Goal: Entertainment & Leisure: Consume media (video, audio)

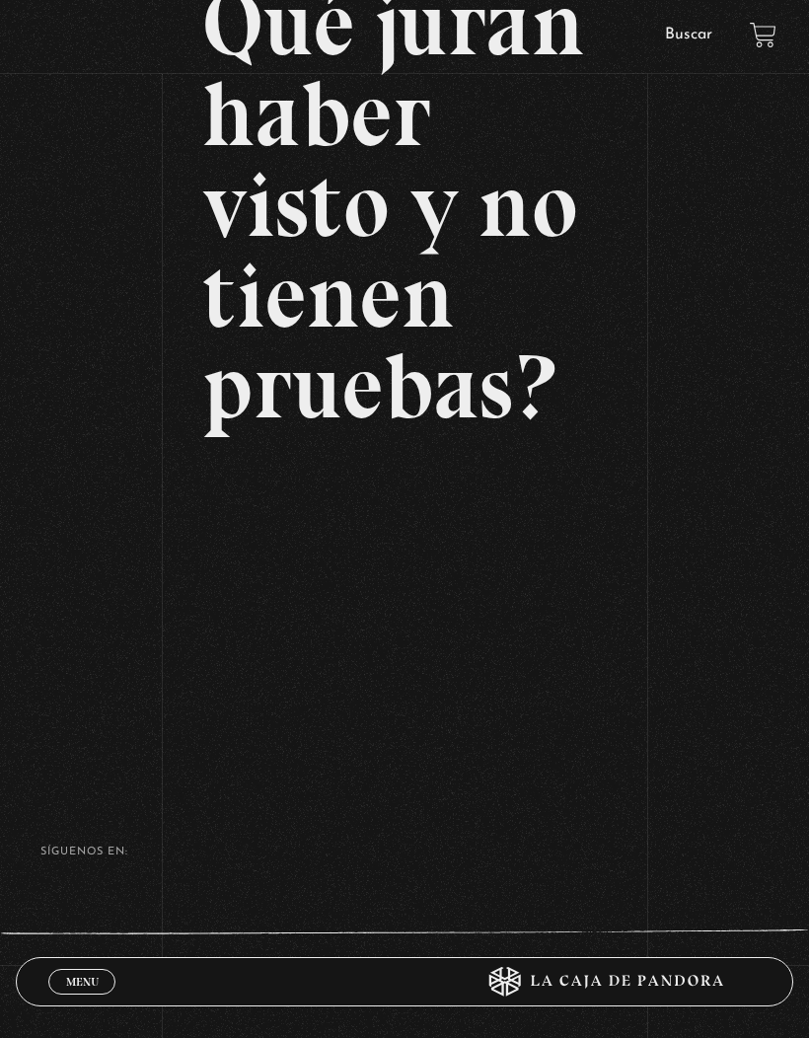
scroll to position [292, 0]
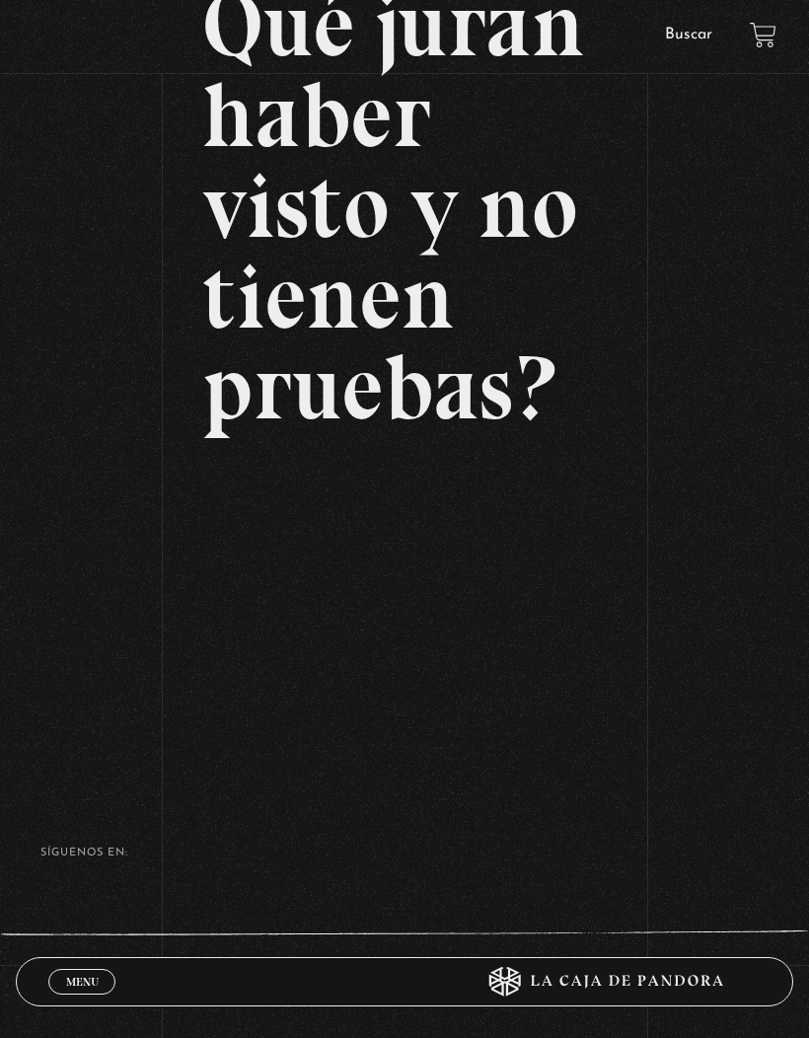
click at [86, 988] on span "Menu" at bounding box center [82, 982] width 33 height 12
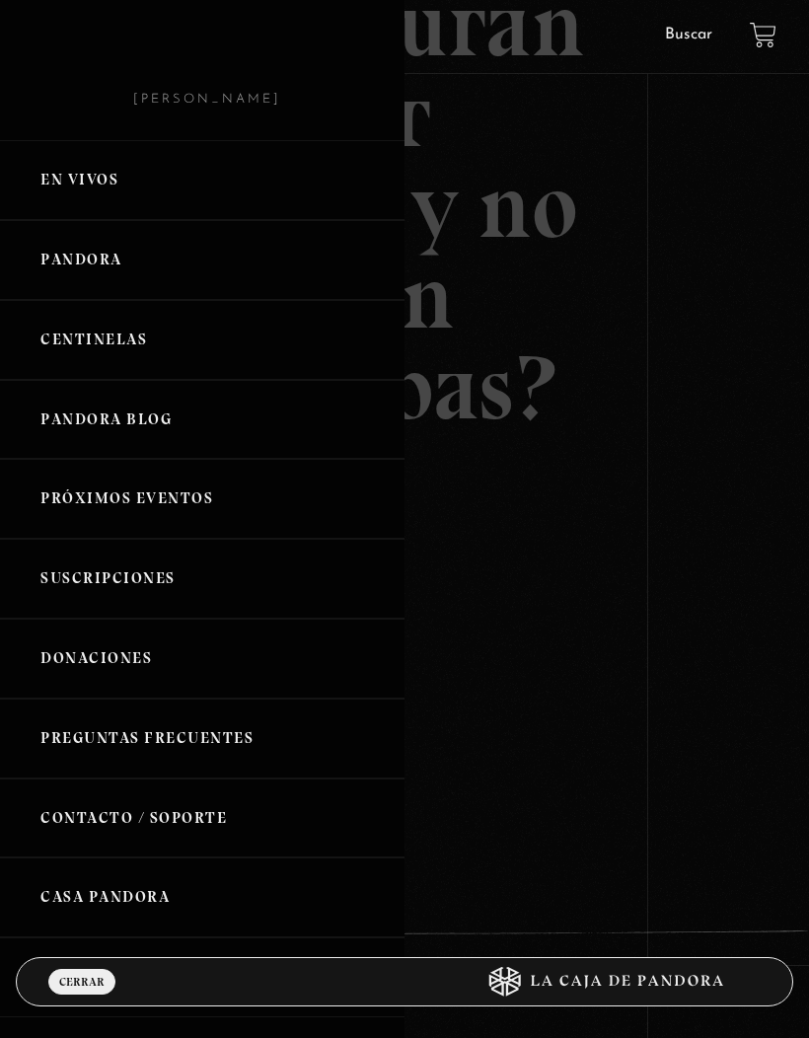
scroll to position [17, 0]
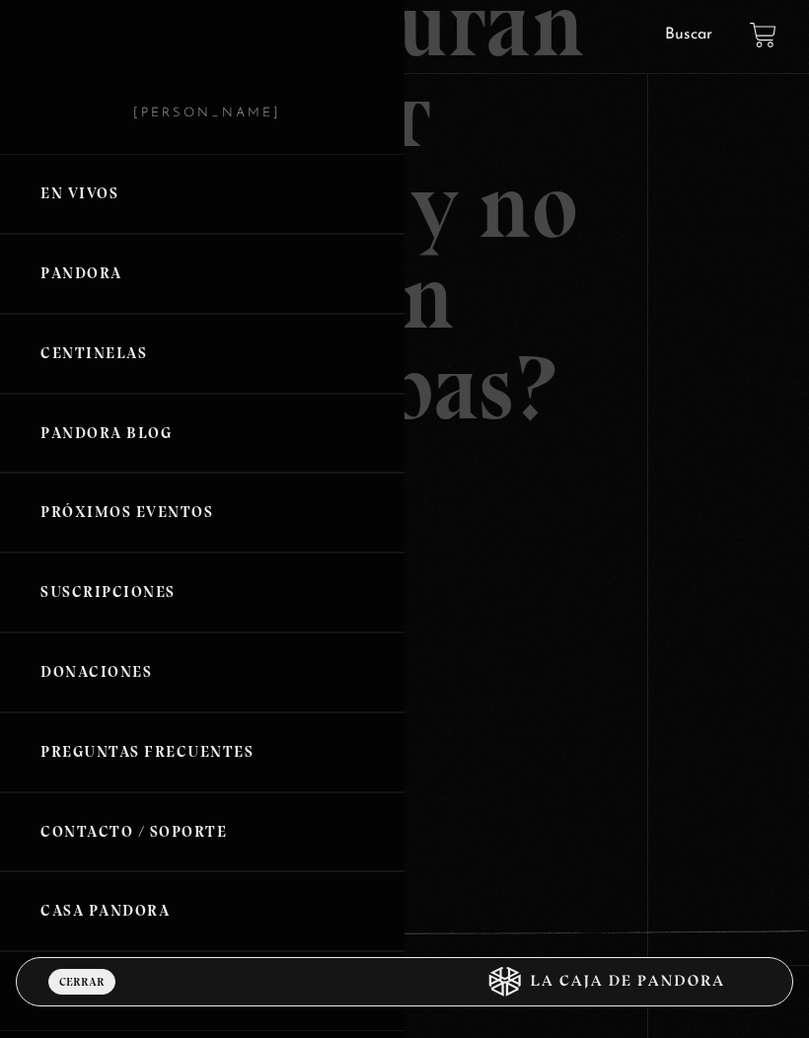
click at [60, 503] on link "Próximos Eventos" at bounding box center [202, 513] width 405 height 80
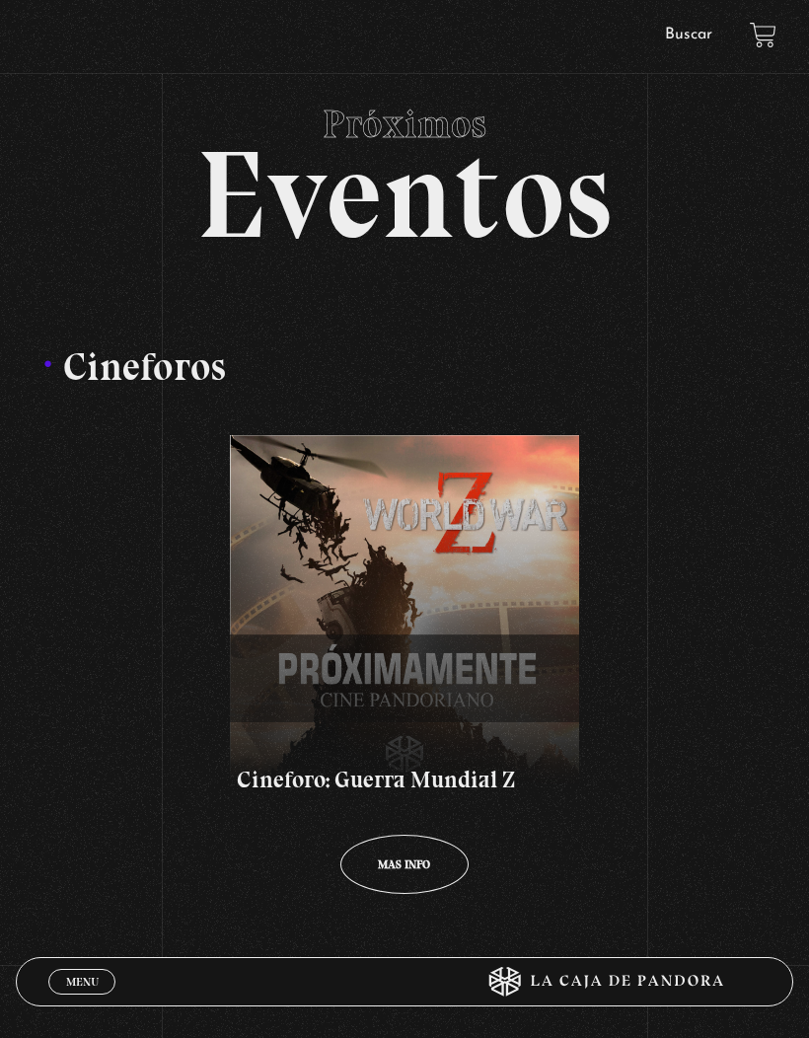
click at [85, 969] on link "Menu Cerrar" at bounding box center [81, 982] width 67 height 26
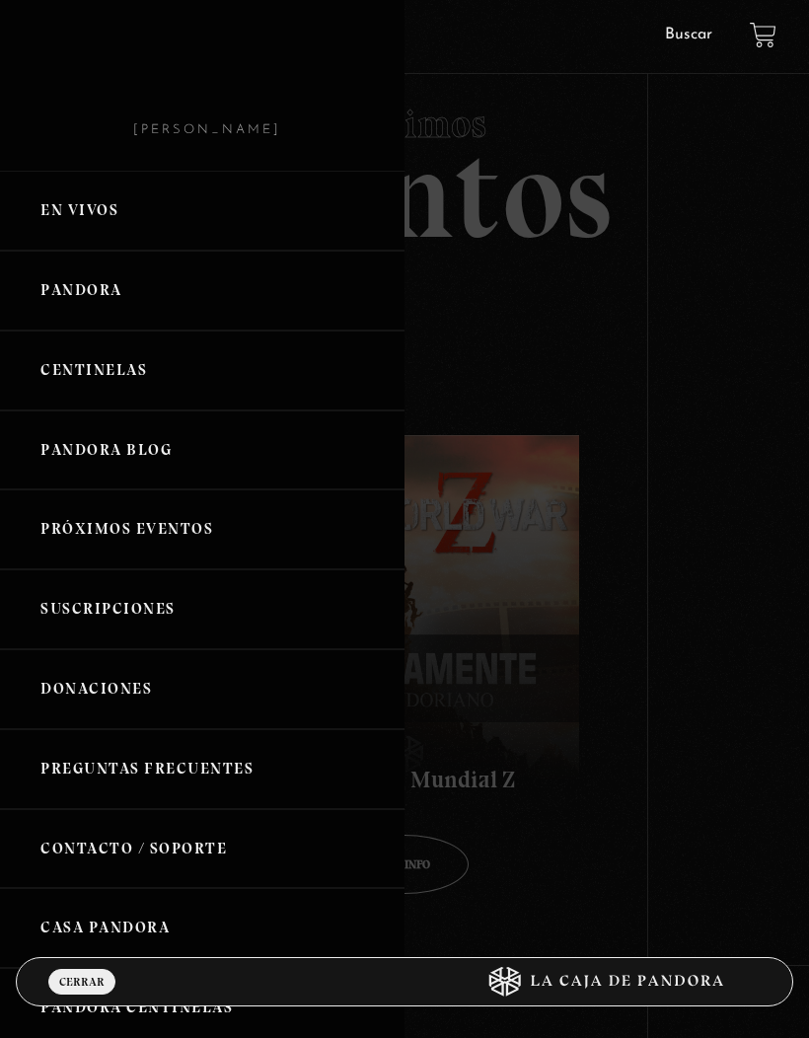
click at [74, 304] on link "Pandora" at bounding box center [202, 291] width 405 height 80
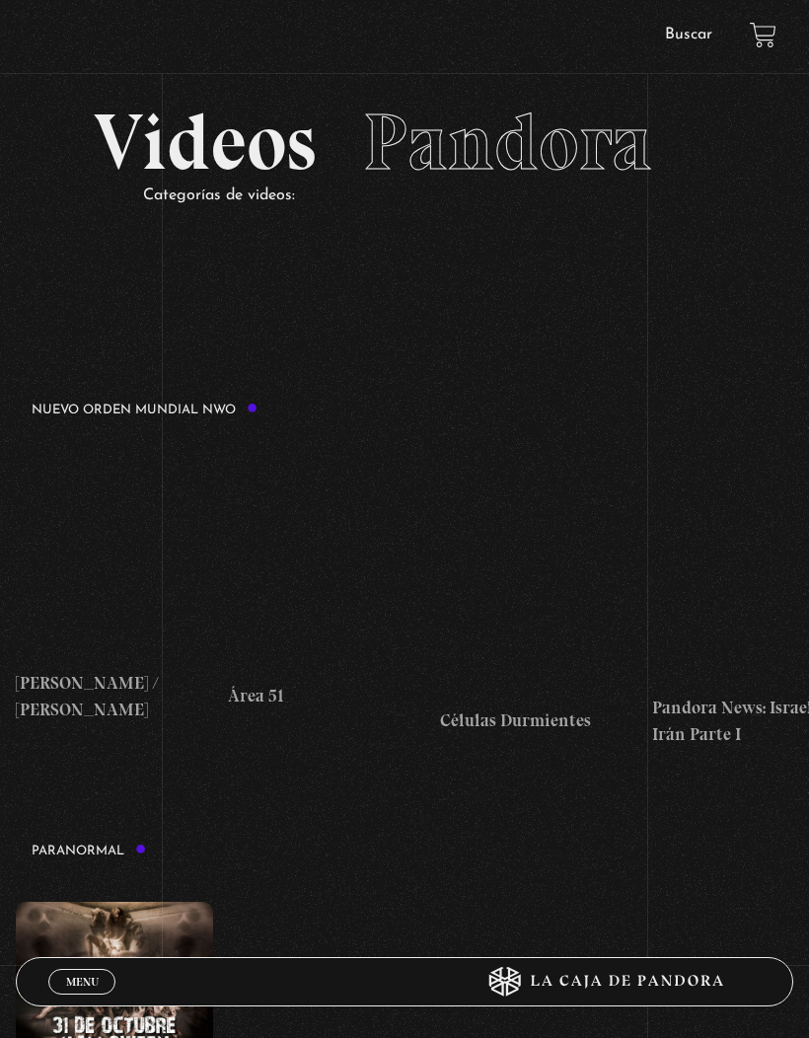
scroll to position [65, 0]
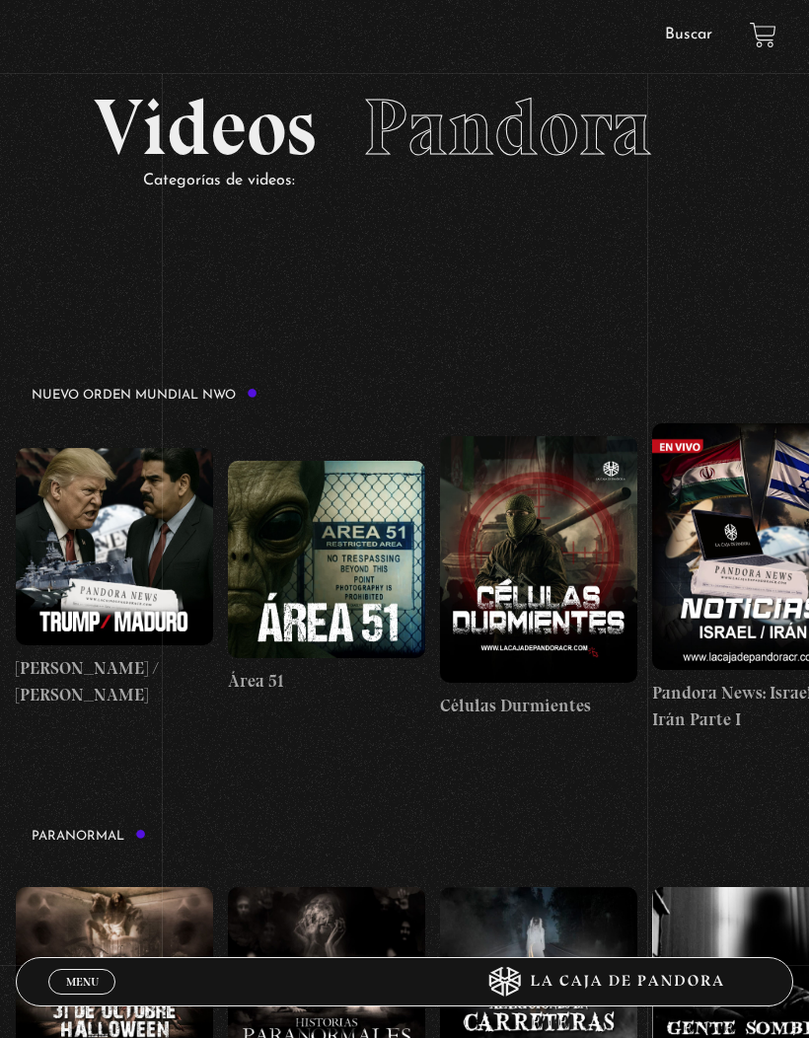
click at [88, 993] on span "Cerrar" at bounding box center [82, 1000] width 46 height 14
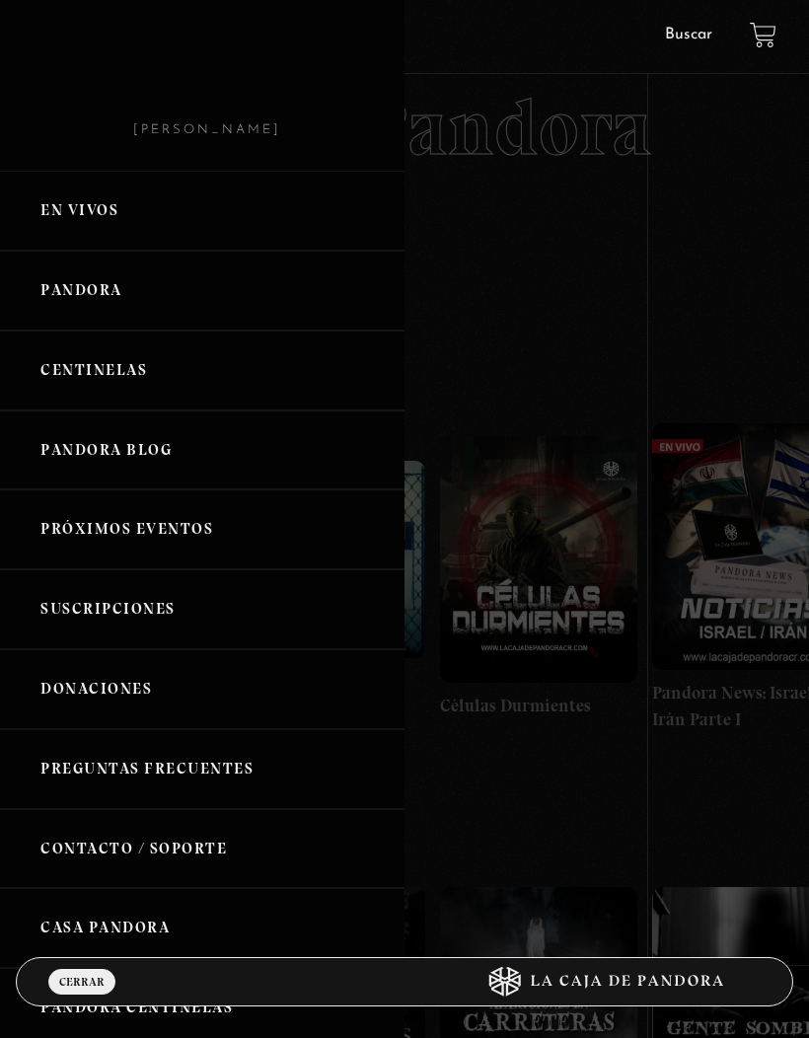
click at [73, 381] on link "Centinelas" at bounding box center [202, 371] width 405 height 80
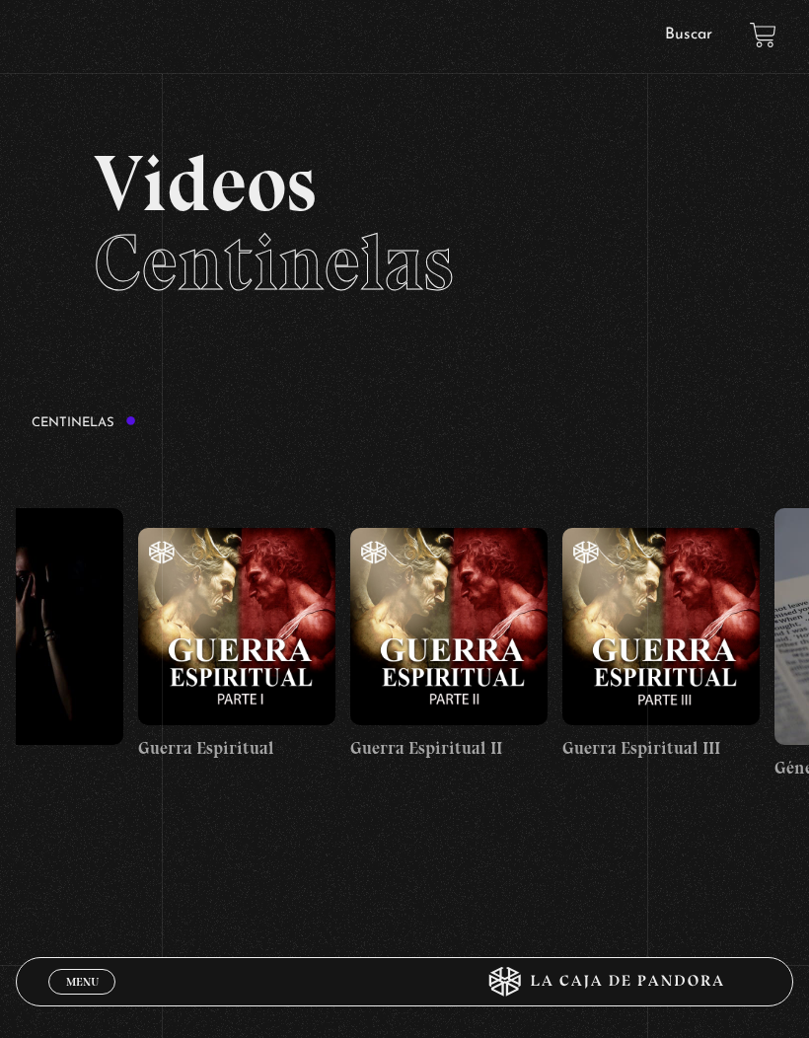
scroll to position [0, 20879]
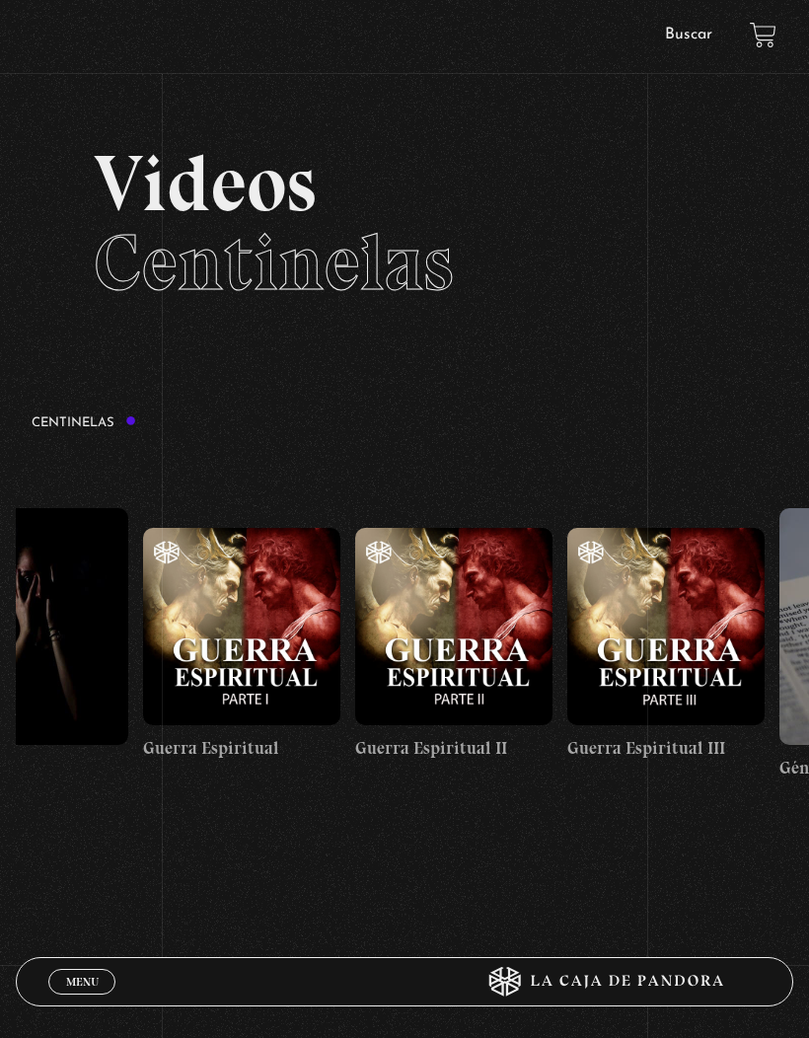
click at [230, 643] on figure at bounding box center [241, 626] width 197 height 197
